Goal: Task Accomplishment & Management: Use online tool/utility

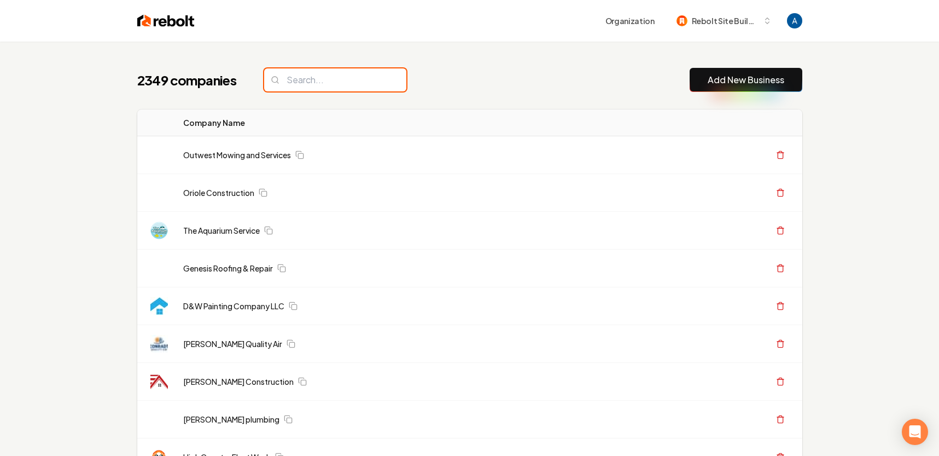
click at [339, 79] on input "search" at bounding box center [335, 79] width 142 height 23
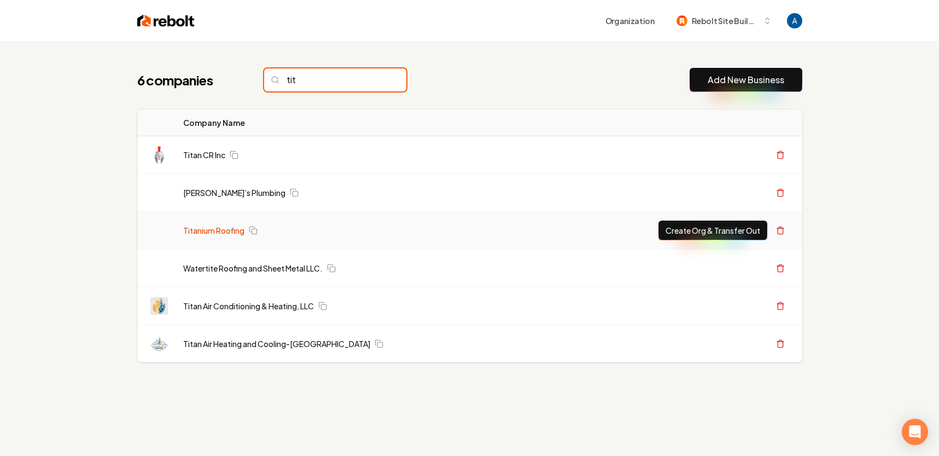
type input "tit"
click at [220, 232] on link "Titanium Roofing" at bounding box center [213, 230] width 61 height 11
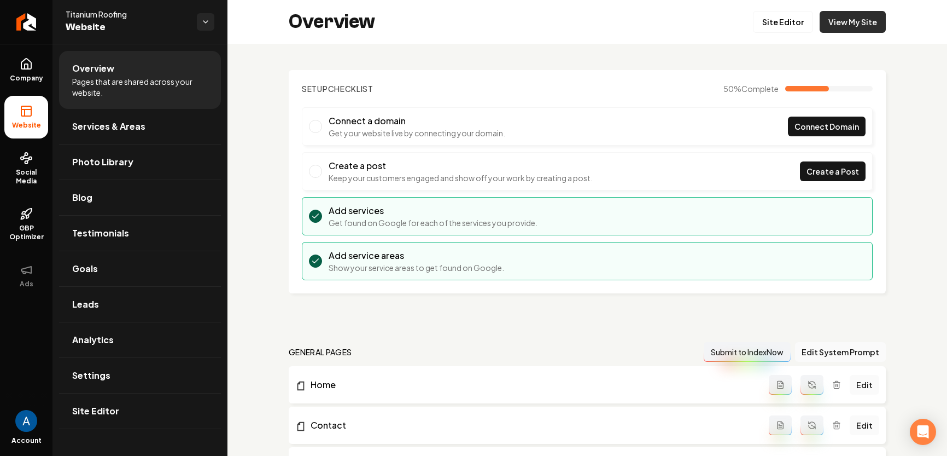
click at [833, 20] on link "View My Site" at bounding box center [853, 22] width 66 height 22
click at [761, 18] on link "Site Editor" at bounding box center [783, 22] width 60 height 22
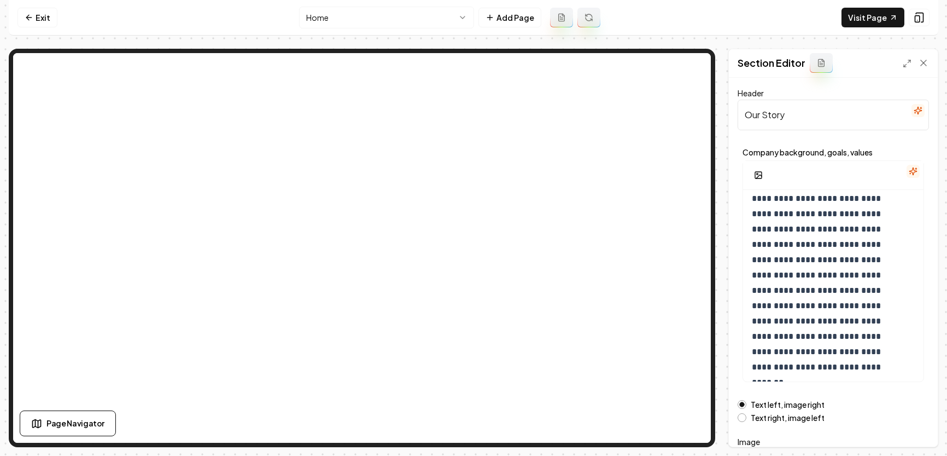
scroll to position [25, 0]
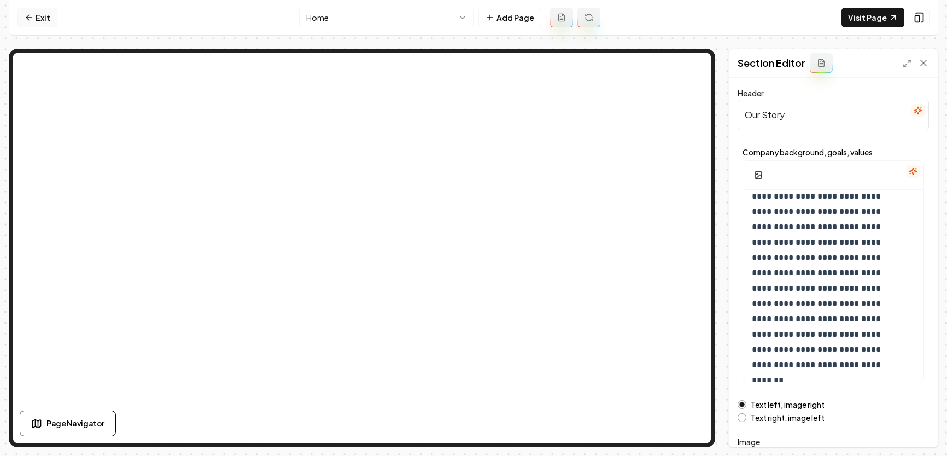
click at [28, 18] on icon at bounding box center [28, 18] width 5 height 0
